Goal: Task Accomplishment & Management: Complete application form

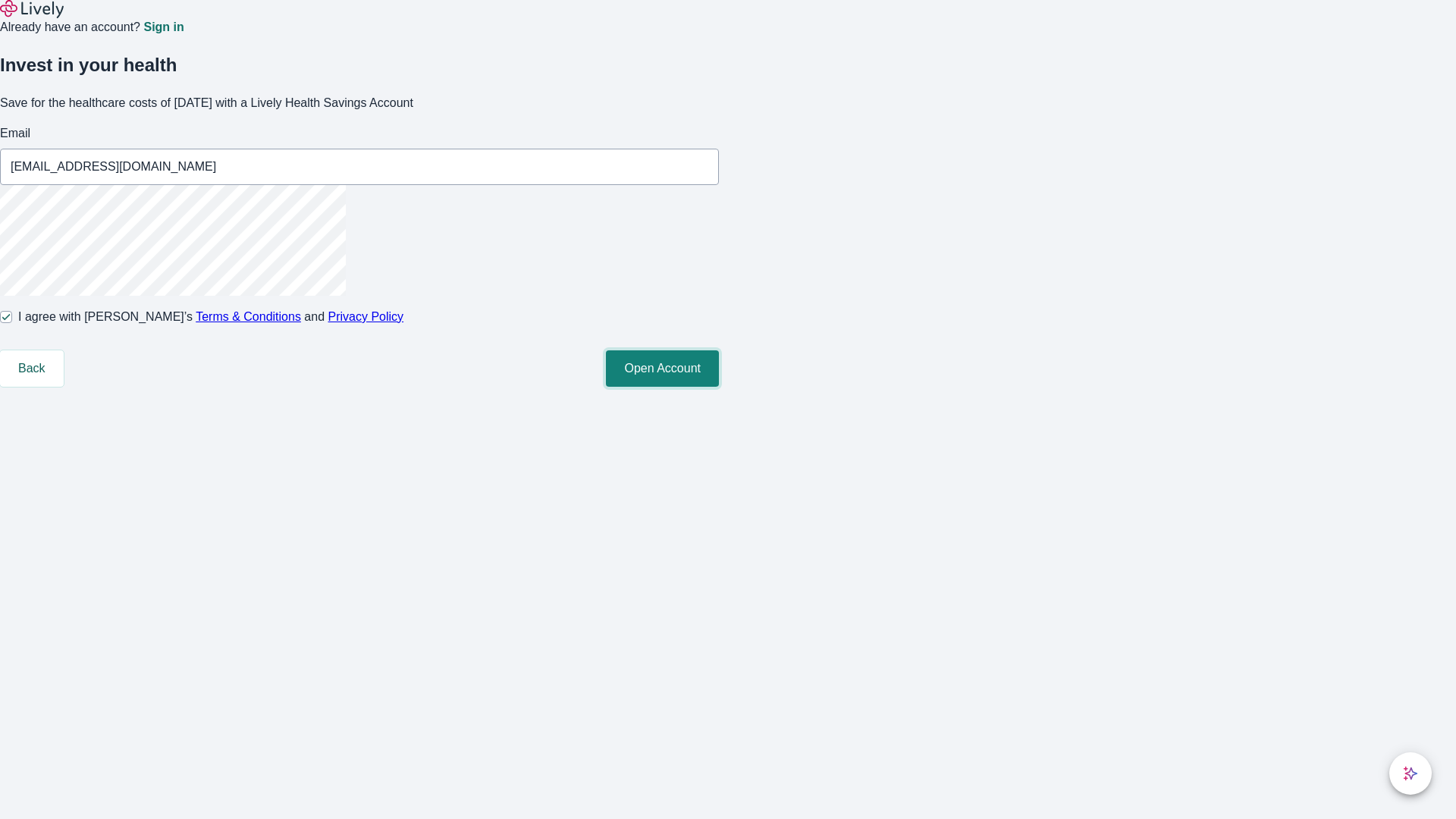
click at [719, 387] on button "Open Account" at bounding box center [662, 368] width 113 height 36
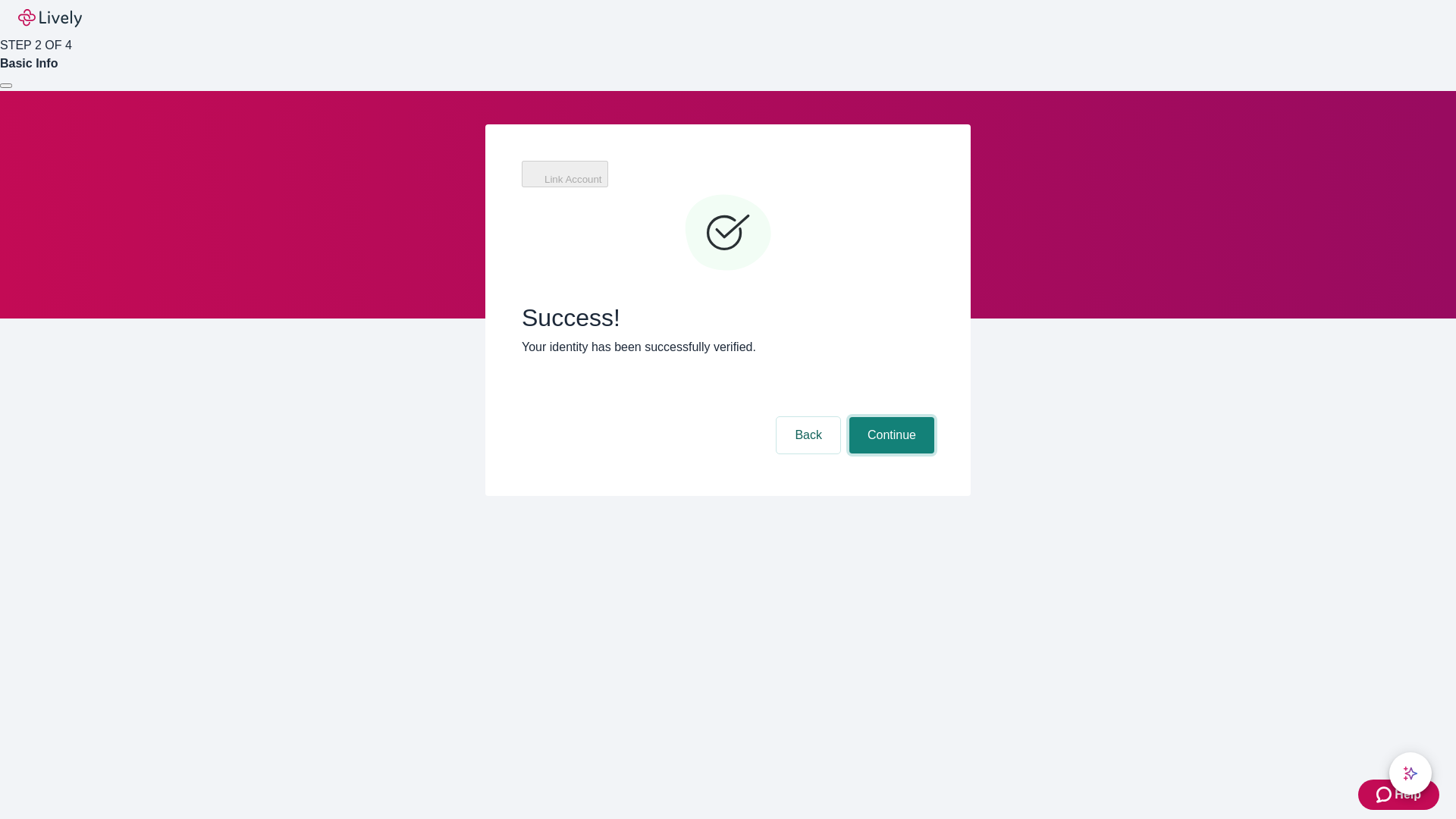
click at [890, 417] on button "Continue" at bounding box center [892, 436] width 85 height 36
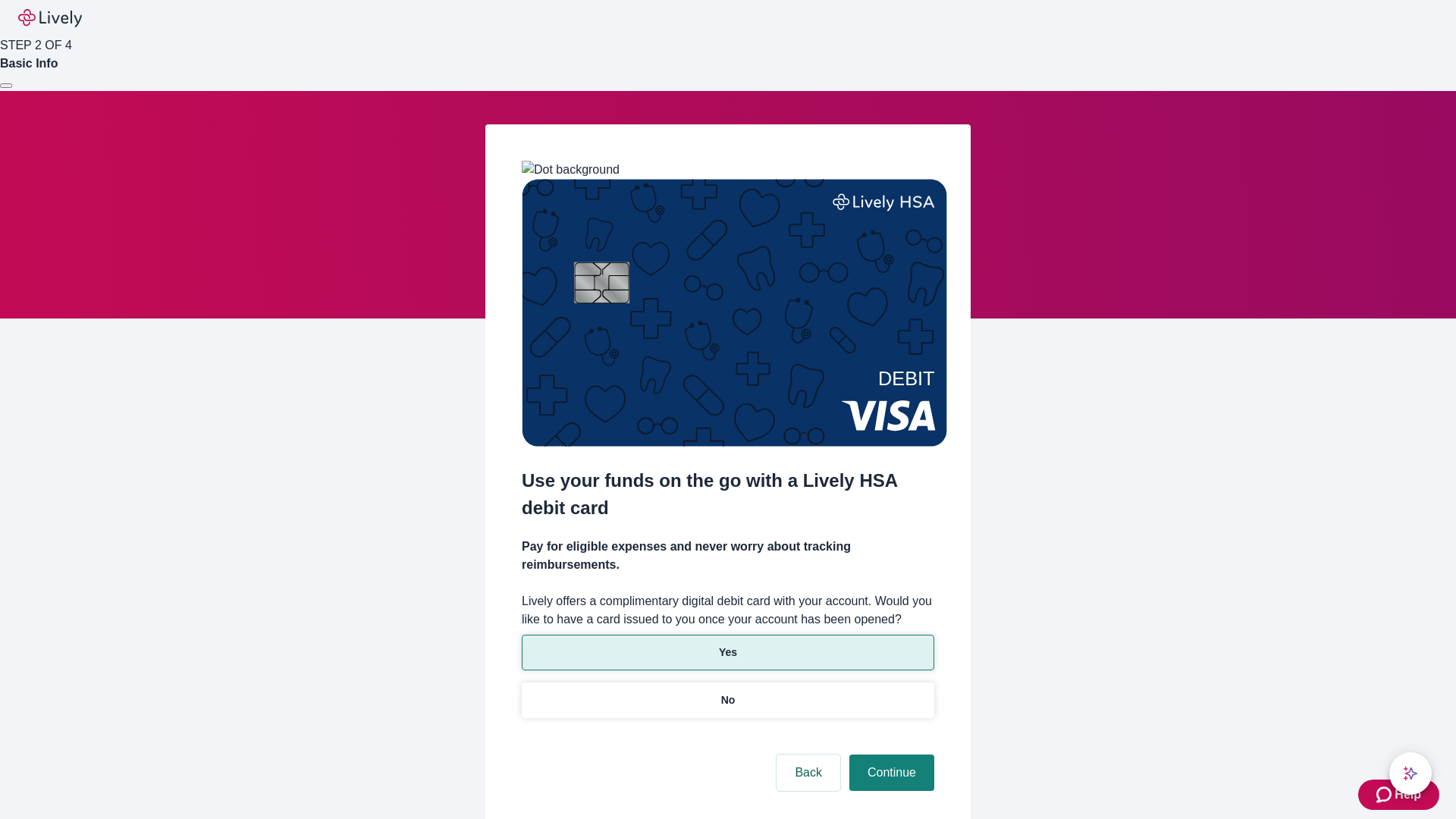
click at [727, 645] on p "Yes" at bounding box center [728, 653] width 18 height 16
click at [890, 755] on button "Continue" at bounding box center [892, 773] width 85 height 36
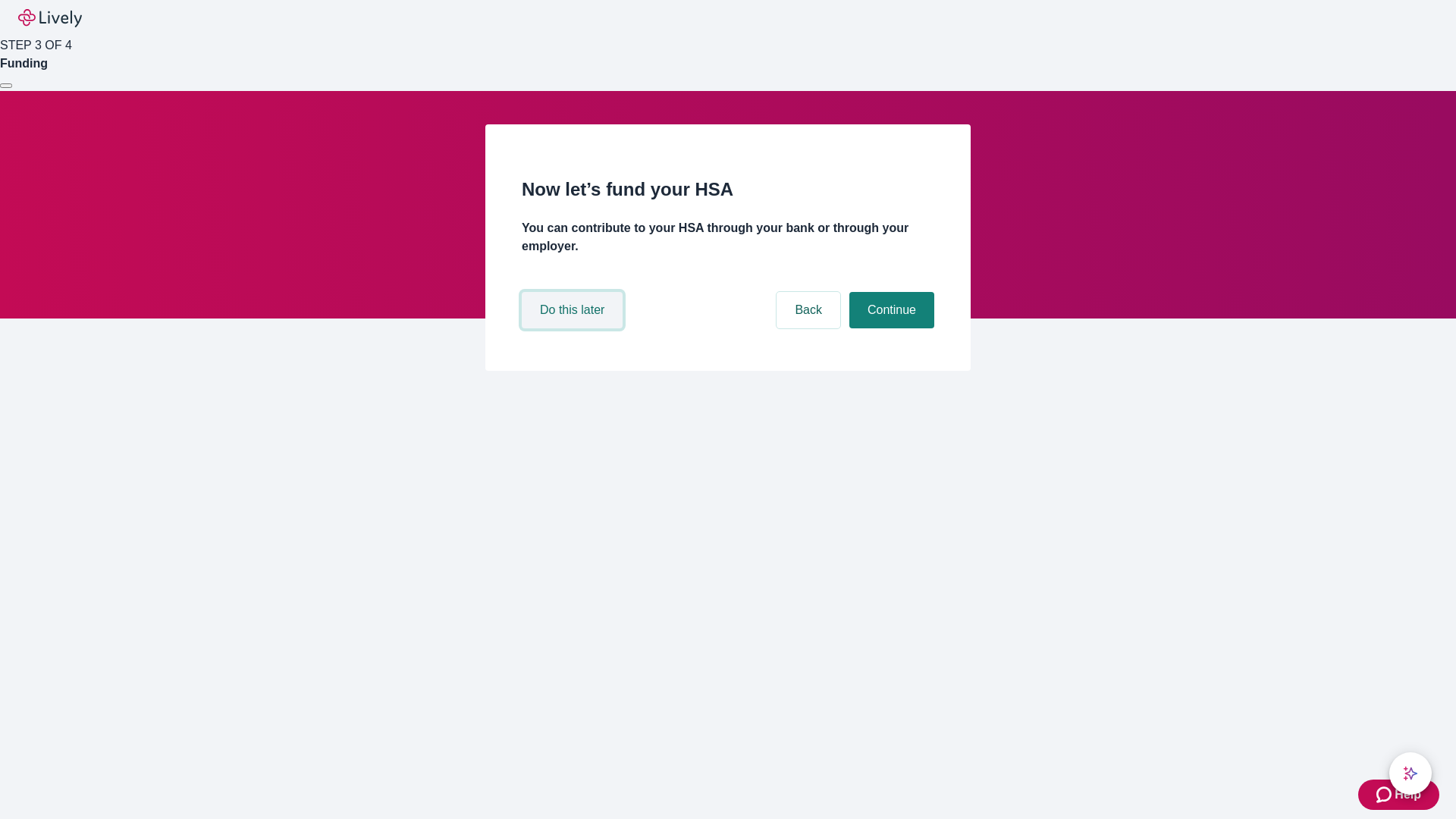
click at [574, 329] on button "Do this later" at bounding box center [572, 310] width 101 height 36
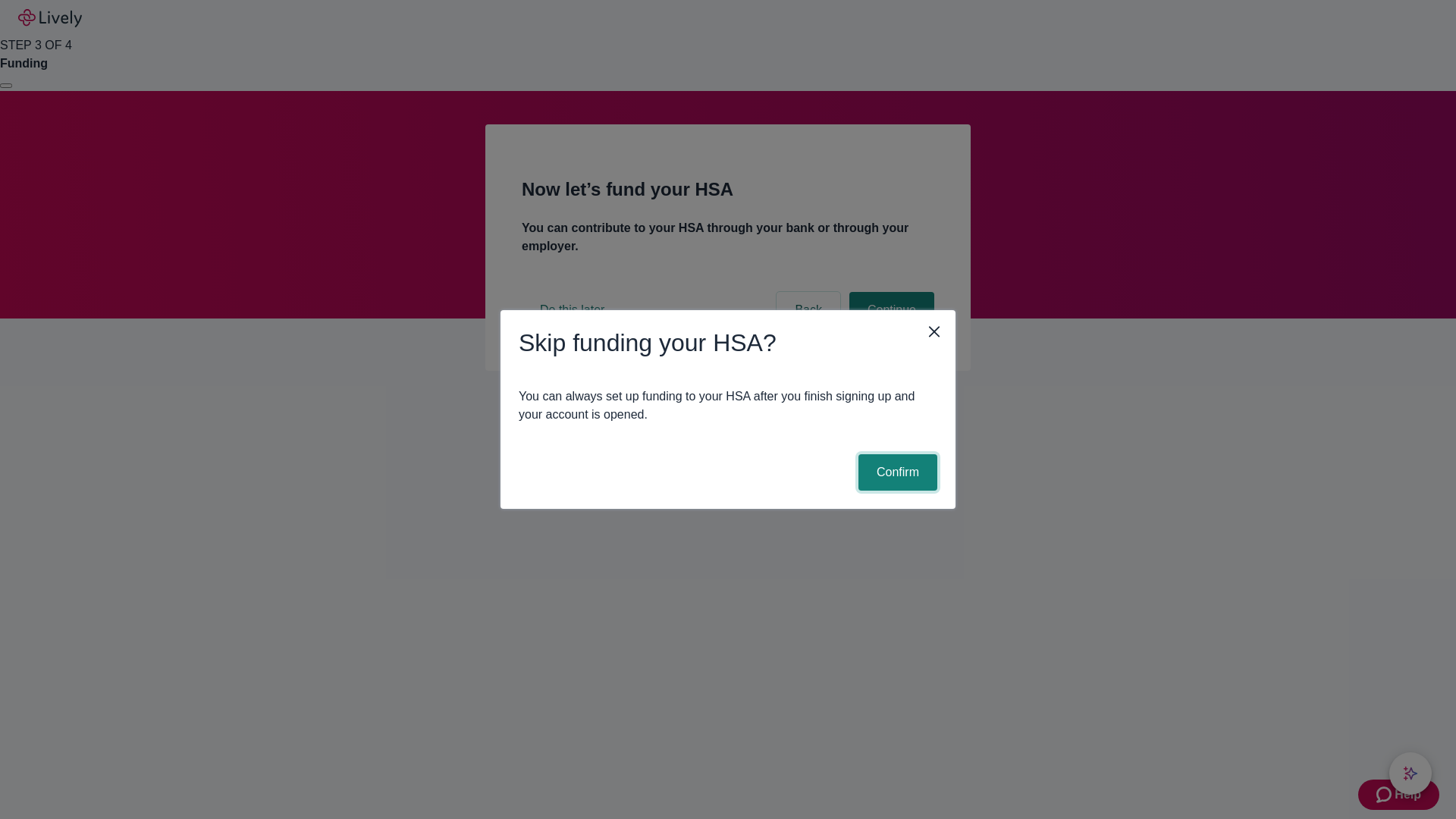
click at [896, 473] on button "Confirm" at bounding box center [898, 473] width 79 height 36
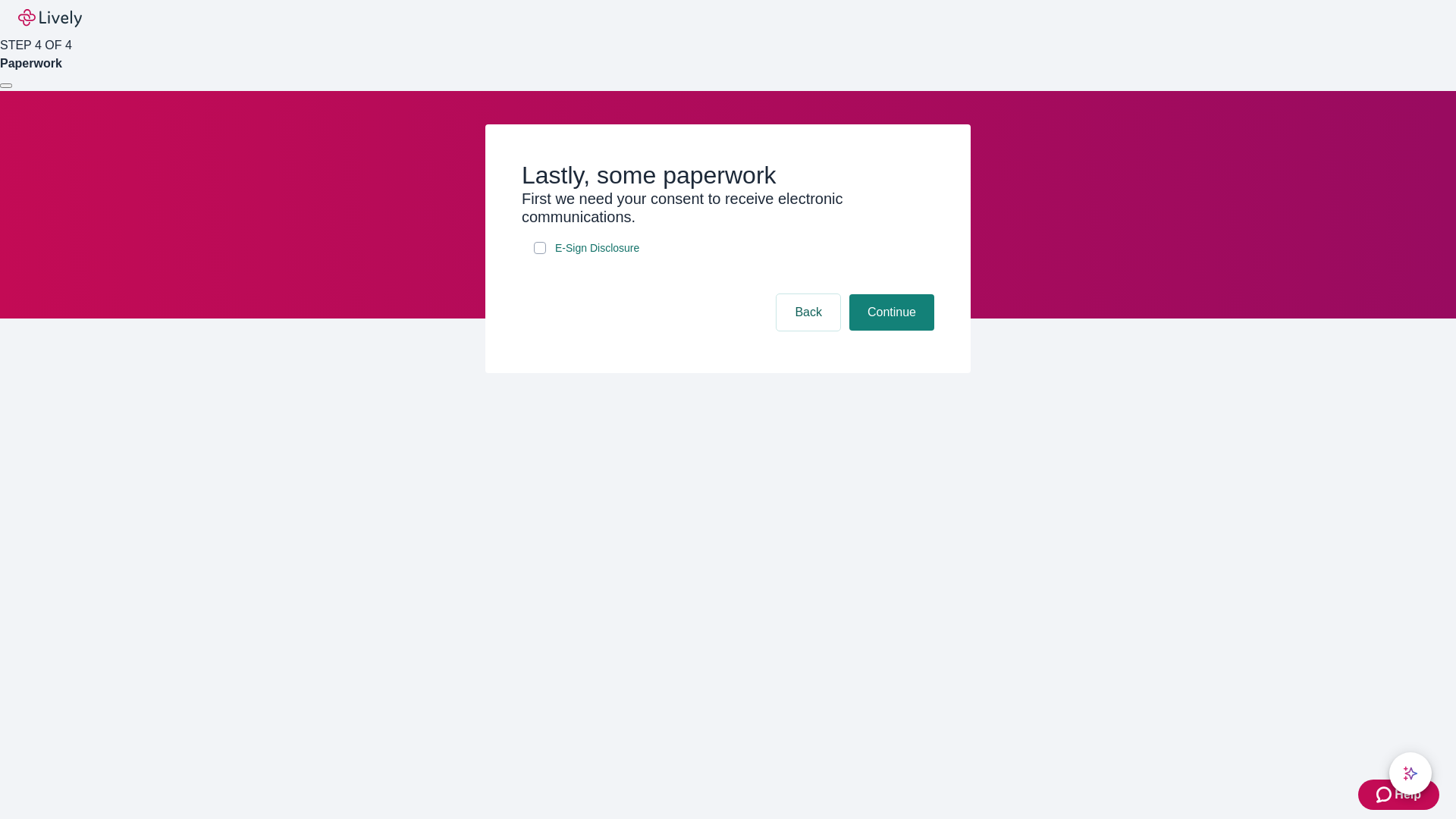
click at [540, 254] on input "E-Sign Disclosure" at bounding box center [540, 247] width 12 height 12
checkbox input "true"
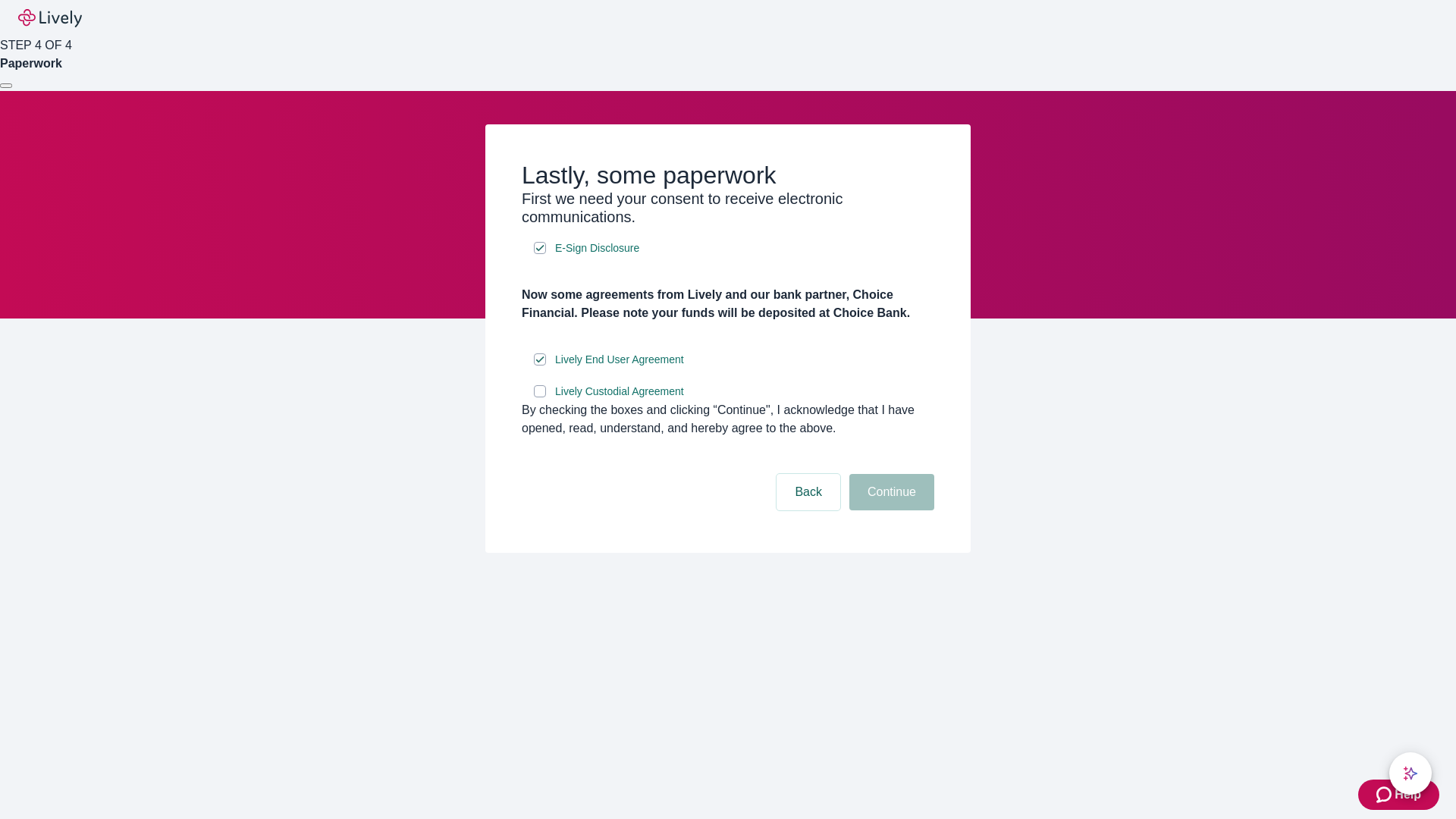
click at [540, 398] on input "Lively Custodial Agreement" at bounding box center [540, 391] width 12 height 12
checkbox input "true"
click at [890, 511] on button "Continue" at bounding box center [892, 493] width 85 height 36
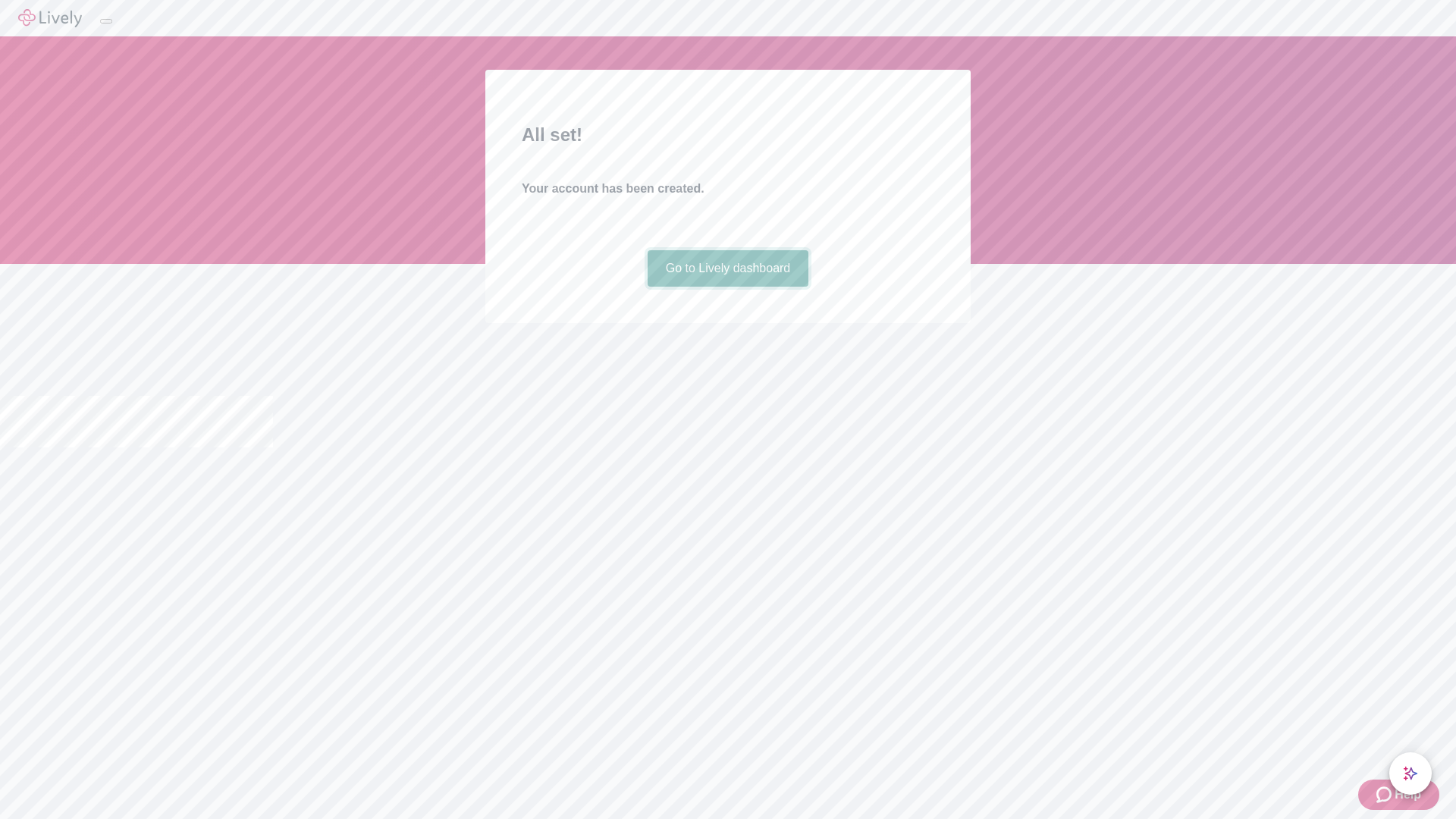
click at [727, 287] on link "Go to Lively dashboard" at bounding box center [729, 269] width 161 height 36
